Goal: Navigation & Orientation: Find specific page/section

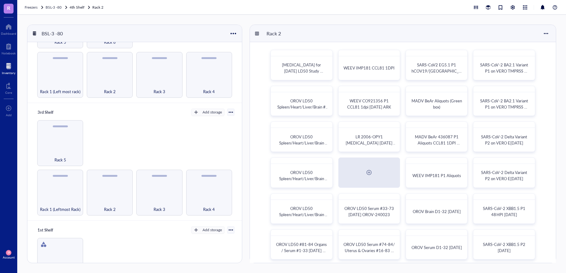
scroll to position [241, 0]
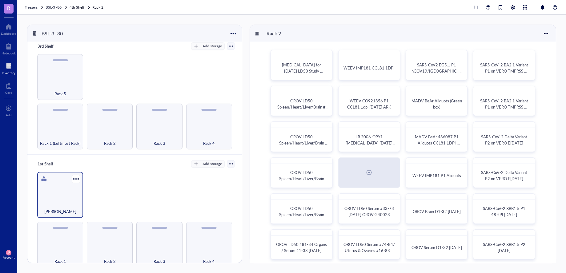
click at [63, 194] on div "[PERSON_NAME]" at bounding box center [60, 195] width 46 height 46
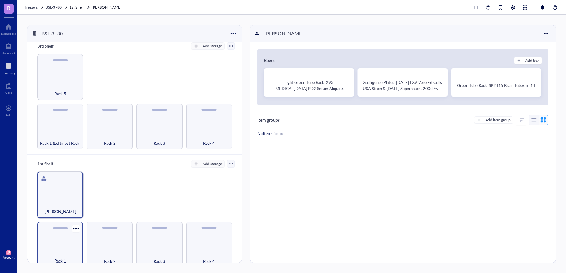
click at [65, 244] on div "Rack 1" at bounding box center [60, 245] width 46 height 46
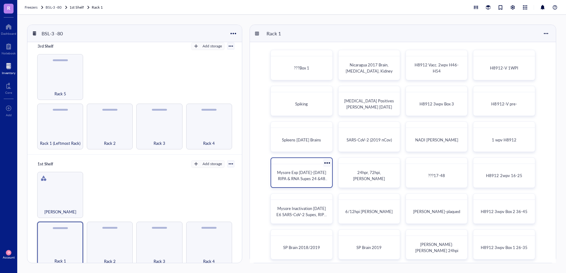
click at [326, 161] on div at bounding box center [327, 163] width 9 height 9
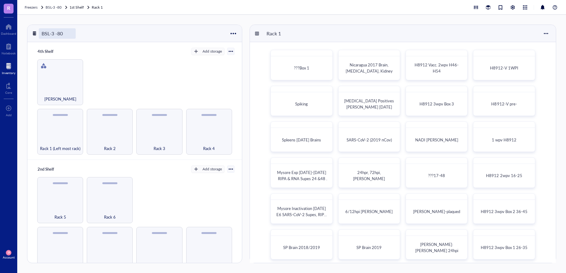
click at [51, 35] on div "BSL-3 -80" at bounding box center [57, 33] width 37 height 10
click at [91, 23] on div "BSL-3 -80 4th Shelf Add storage Rack 1 (Left most rack) Rack 2 Rack 3 Rack 4 [P…" at bounding box center [291, 144] width 549 height 259
click at [56, 6] on span "BSL-3 -80" at bounding box center [54, 7] width 16 height 5
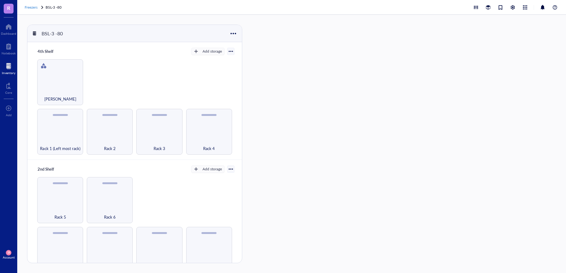
click at [27, 6] on span "Freezers" at bounding box center [31, 7] width 13 height 5
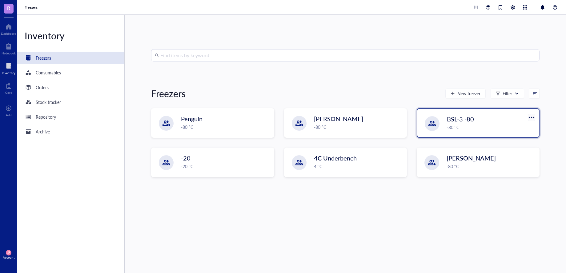
click at [529, 117] on div at bounding box center [531, 117] width 9 height 9
click at [510, 127] on div "View last created" at bounding box center [508, 128] width 30 height 6
